Goal: Task Accomplishment & Management: Manage account settings

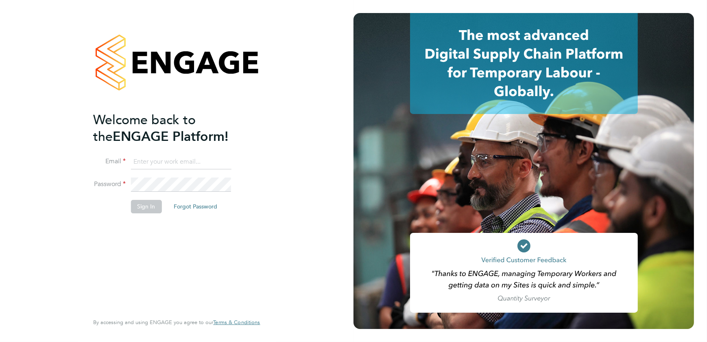
type input "[PERSON_NAME][EMAIL_ADDRESS][DOMAIN_NAME]"
click at [143, 210] on button "Sign In" at bounding box center [146, 206] width 31 height 13
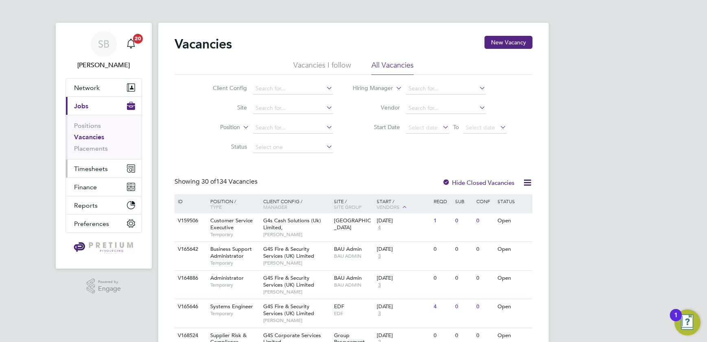
click at [98, 163] on button "Timesheets" at bounding box center [104, 168] width 76 height 18
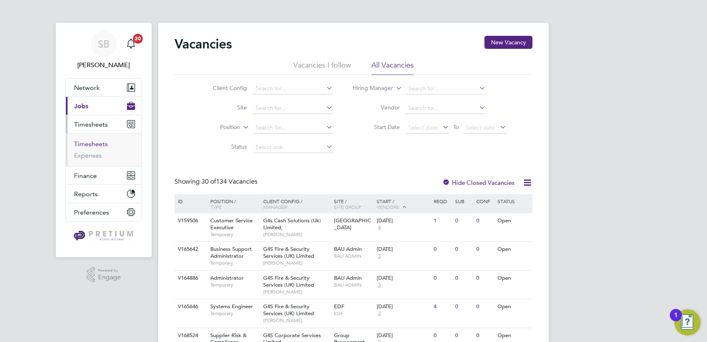
click at [98, 144] on link "Timesheets" at bounding box center [91, 144] width 34 height 8
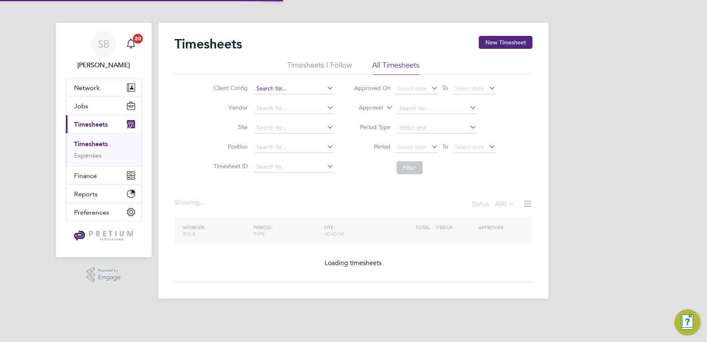
click at [270, 91] on input at bounding box center [294, 88] width 80 height 11
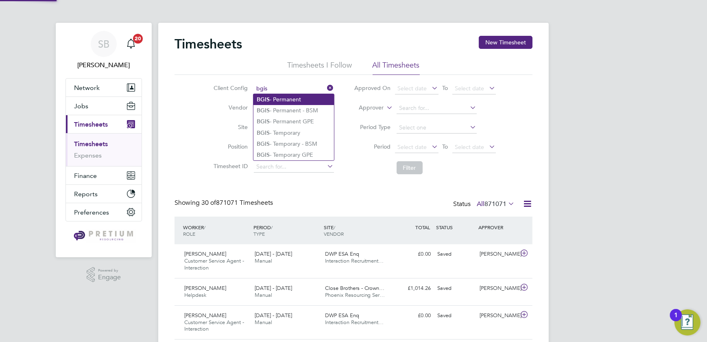
click at [302, 101] on li "BGIS - Permanent" at bounding box center [293, 99] width 81 height 11
type input "BGIS - Permanent"
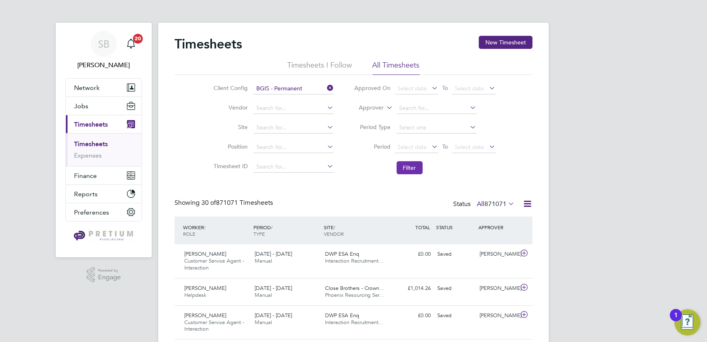
click at [413, 164] on button "Filter" at bounding box center [410, 167] width 26 height 13
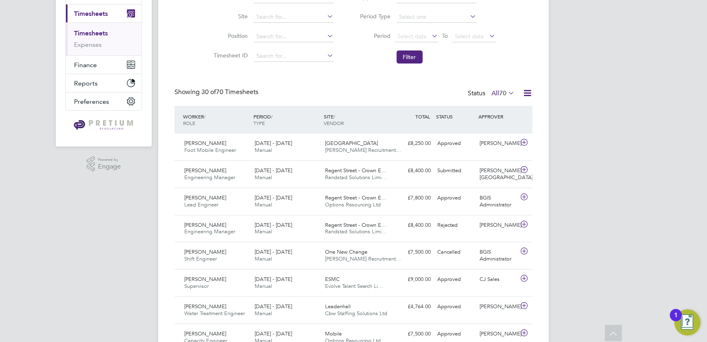
click at [504, 96] on div "Status All 70" at bounding box center [492, 93] width 48 height 11
click at [500, 95] on span "70" at bounding box center [502, 93] width 7 height 8
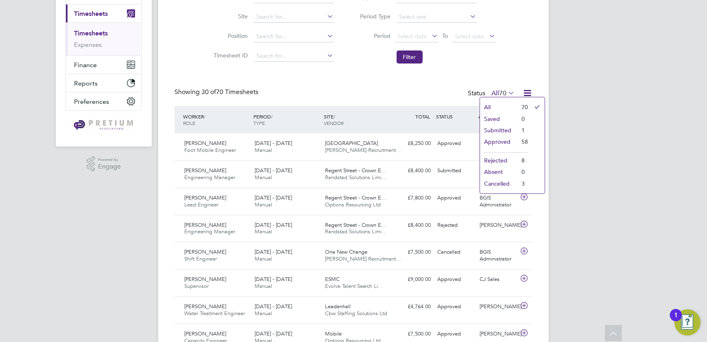
click at [496, 129] on li "Submitted" at bounding box center [498, 129] width 37 height 11
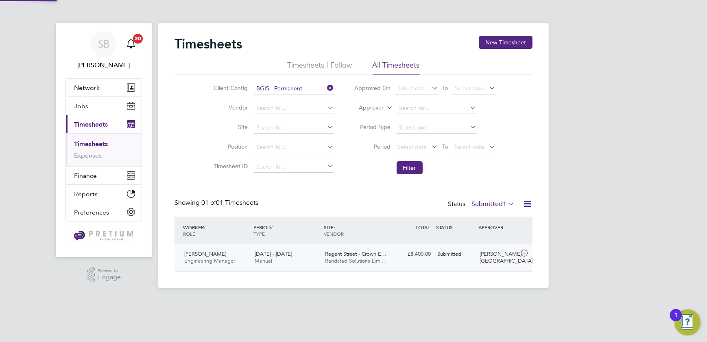
click at [332, 259] on span "Randstad Solutions Limi…" at bounding box center [356, 260] width 62 height 7
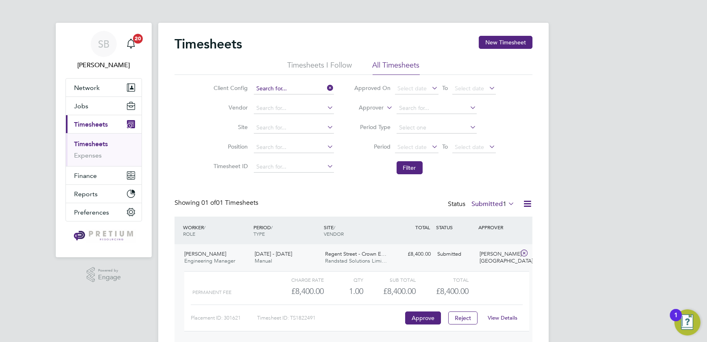
click at [283, 87] on input at bounding box center [294, 88] width 80 height 11
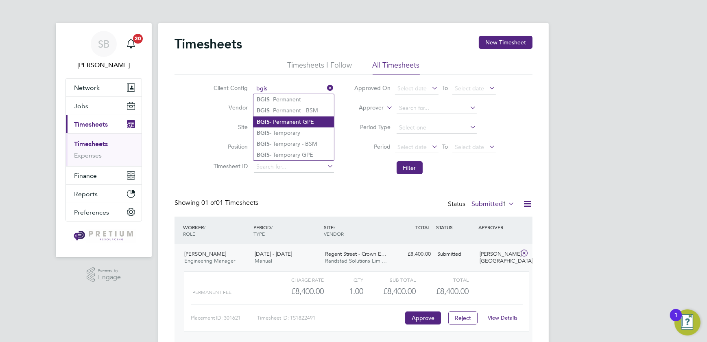
click at [296, 120] on li "BGIS - Permanent GPE" at bounding box center [293, 121] width 81 height 11
type input "BGIS - Permanent GPE"
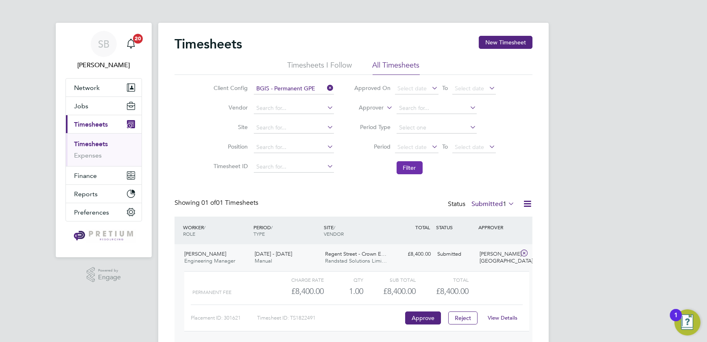
click at [403, 164] on button "Filter" at bounding box center [410, 167] width 26 height 13
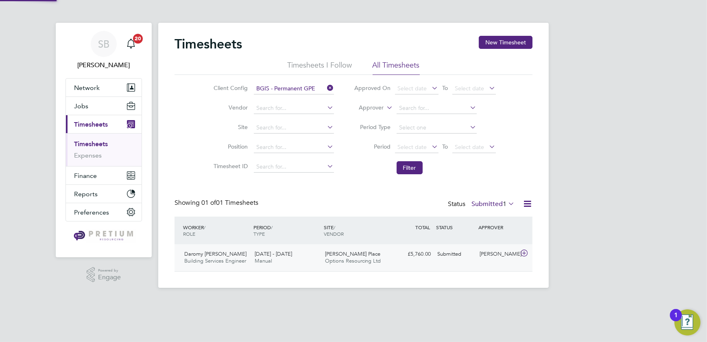
click at [443, 267] on div "Daromy Yearwood Building Services Engineer 27 Sep - 3 Oct 2025 27 Sep - 3 Oct 2…" at bounding box center [353, 257] width 358 height 27
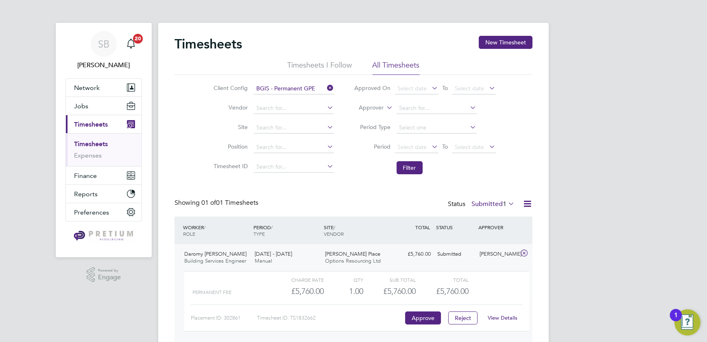
click at [504, 313] on div "View Details" at bounding box center [503, 317] width 40 height 13
click at [504, 314] on link "View Details" at bounding box center [503, 317] width 30 height 7
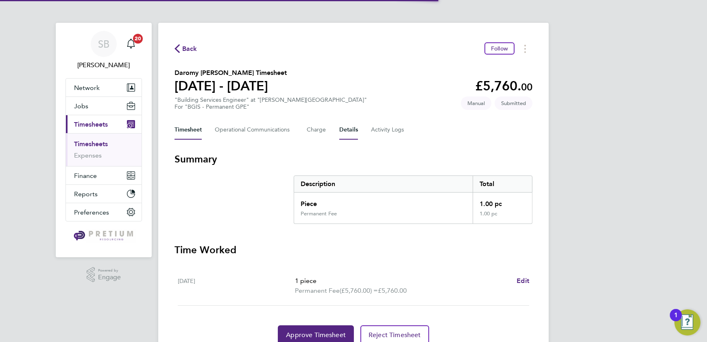
click at [344, 133] on button "Details" at bounding box center [348, 130] width 19 height 20
